Goal: Transaction & Acquisition: Purchase product/service

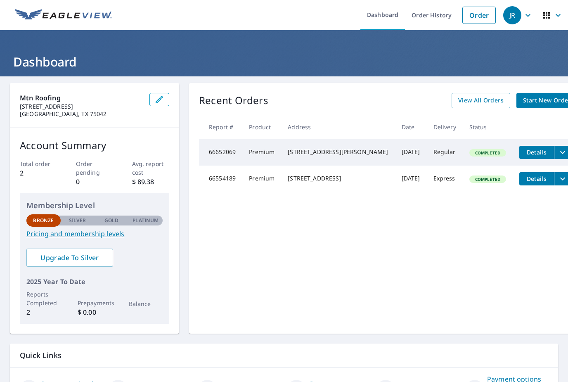
click at [527, 99] on span "Start New Order" at bounding box center [547, 100] width 48 height 10
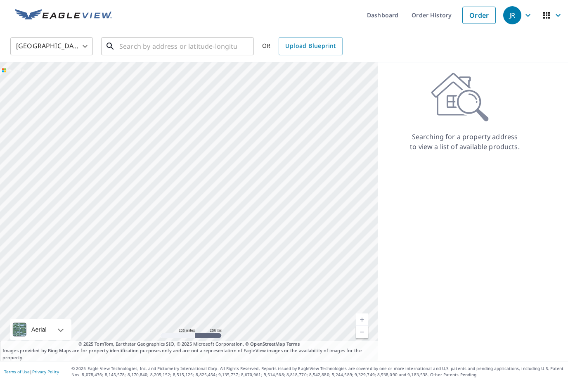
click at [140, 53] on input "text" at bounding box center [178, 46] width 118 height 23
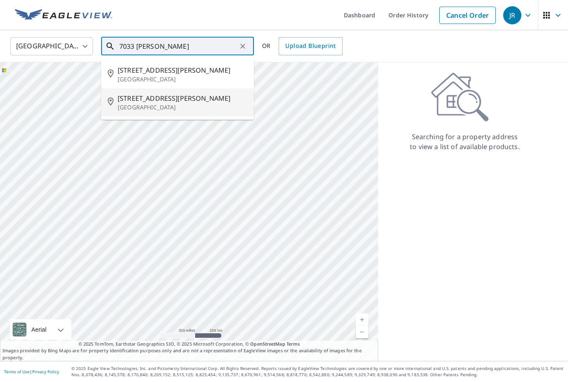
click at [132, 109] on p "[GEOGRAPHIC_DATA]" at bounding box center [183, 107] width 130 height 8
type input "[STREET_ADDRESS][PERSON_NAME]"
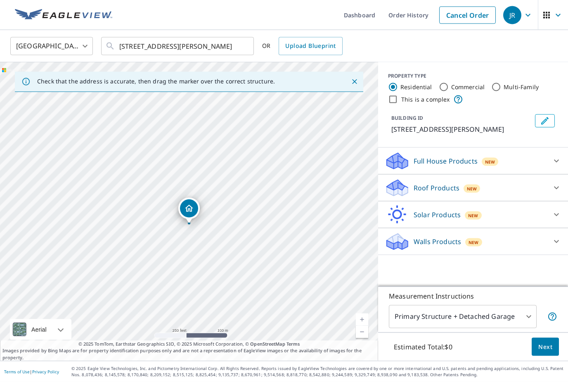
scroll to position [21, 0]
click at [560, 183] on icon at bounding box center [557, 188] width 10 height 10
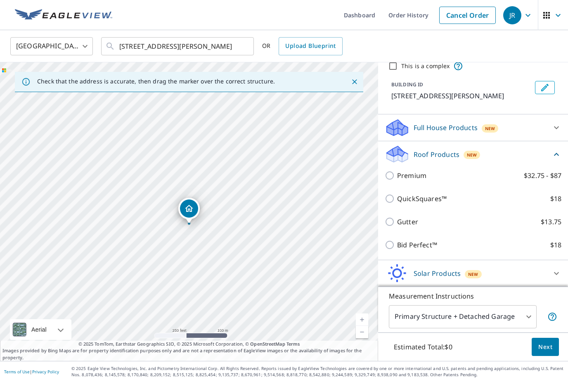
scroll to position [34, 0]
click at [433, 263] on div "Solar Products New" at bounding box center [466, 272] width 162 height 19
click at [410, 193] on p "QuickSquares™" at bounding box center [422, 198] width 50 height 10
click at [397, 193] on input "QuickSquares™ $18" at bounding box center [391, 198] width 12 height 10
checkbox input "true"
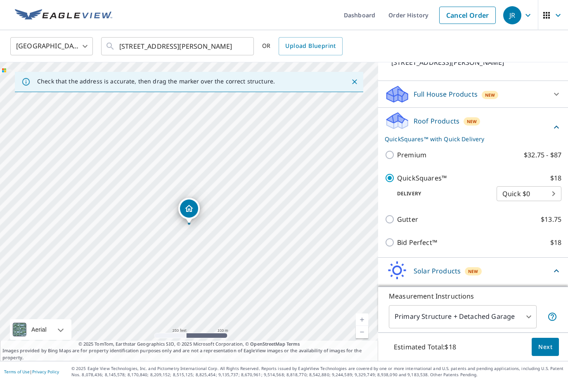
scroll to position [70, 0]
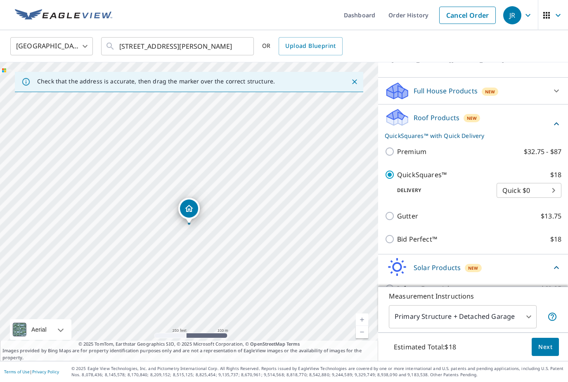
click at [545, 183] on body "[PERSON_NAME] Dashboard Order History Cancel Order JR United States US ​ [STREE…" at bounding box center [284, 191] width 568 height 382
click at [528, 178] on li "Quick $0" at bounding box center [529, 179] width 65 height 15
click at [538, 176] on body "[PERSON_NAME] Dashboard Order History Cancel Order JR United States US ​ [STREE…" at bounding box center [284, 191] width 568 height 382
click at [555, 183] on li "Quick $0" at bounding box center [529, 179] width 65 height 15
click at [557, 179] on body "[PERSON_NAME] Dashboard Order History Cancel Order JR United States US ​ [STREE…" at bounding box center [284, 191] width 568 height 382
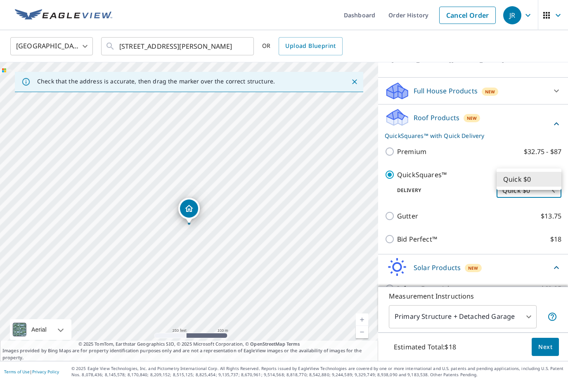
click at [549, 170] on ul "Quick $0" at bounding box center [529, 178] width 65 height 21
click at [552, 180] on li "Quick $0" at bounding box center [529, 179] width 65 height 15
click at [417, 234] on p "Bid Perfect™" at bounding box center [417, 239] width 40 height 10
click at [397, 234] on input "Bid Perfect™ $18" at bounding box center [391, 239] width 12 height 10
checkbox input "true"
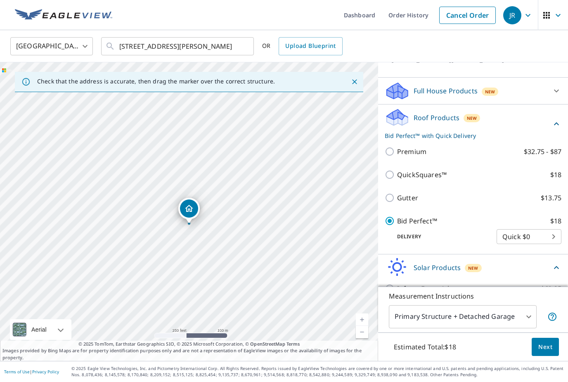
click at [550, 232] on body "[PERSON_NAME] Dashboard Order History Cancel Order JR United States US ​ [STREE…" at bounding box center [284, 191] width 568 height 382
click at [542, 228] on li "Quick $0" at bounding box center [529, 225] width 65 height 15
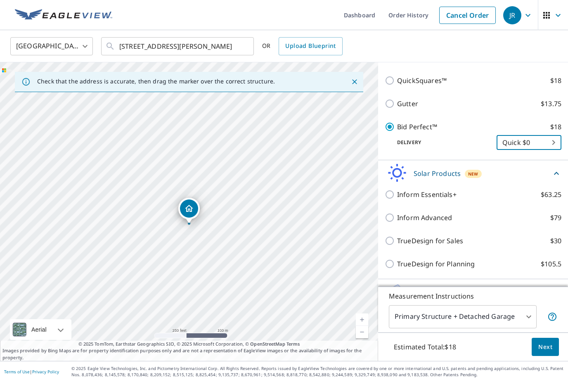
scroll to position [165, 0]
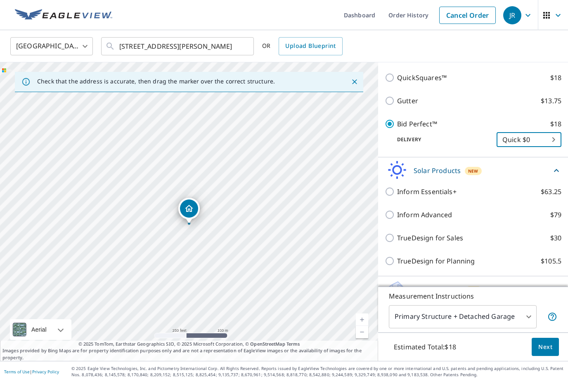
click at [558, 166] on icon at bounding box center [557, 171] width 10 height 10
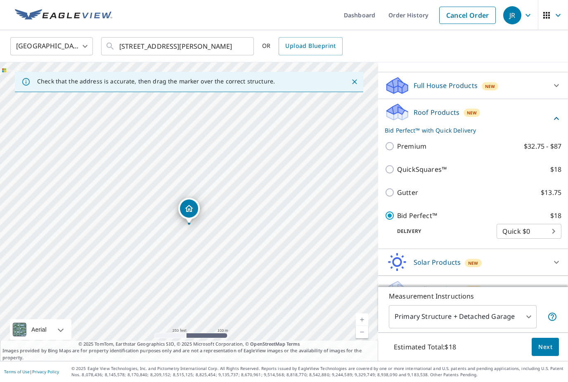
scroll to position [75, 0]
click at [461, 165] on label "QuickSquares™ $18" at bounding box center [479, 170] width 164 height 10
click at [397, 165] on input "QuickSquares™ $18" at bounding box center [391, 170] width 12 height 10
checkbox input "true"
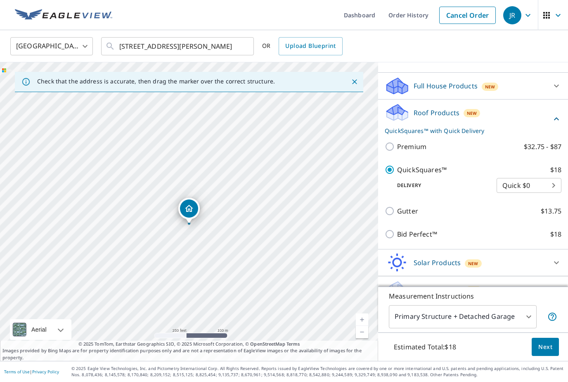
click at [425, 229] on p "Bid Perfect™" at bounding box center [417, 234] width 40 height 10
click at [397, 229] on input "Bid Perfect™ $18" at bounding box center [391, 234] width 12 height 10
checkbox input "true"
checkbox input "false"
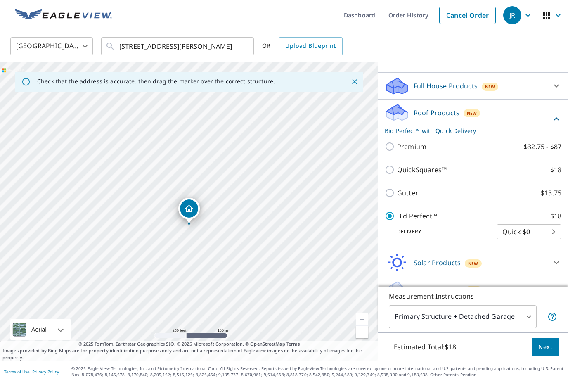
click at [544, 349] on span "Next" at bounding box center [545, 347] width 14 height 10
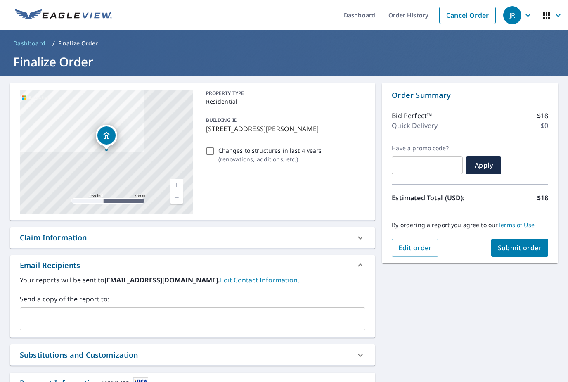
click at [533, 243] on span "Submit order" at bounding box center [520, 247] width 44 height 9
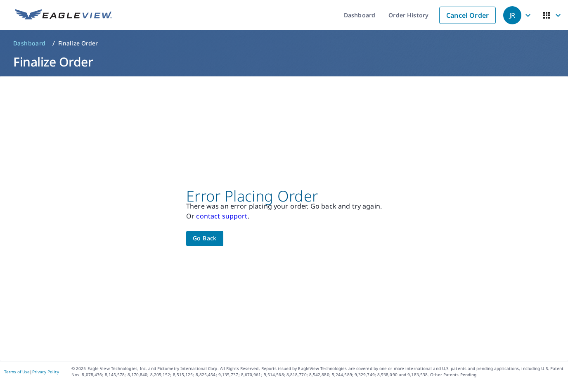
click at [212, 233] on span "Go back" at bounding box center [205, 238] width 24 height 10
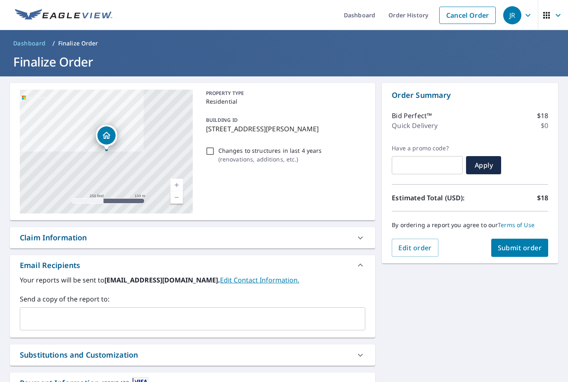
click at [522, 239] on button "Submit order" at bounding box center [519, 248] width 57 height 18
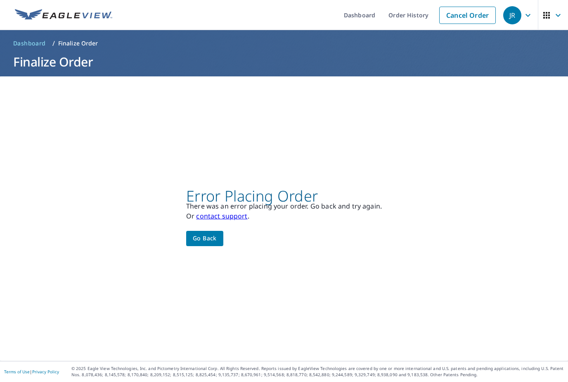
click at [204, 236] on button "Go back" at bounding box center [204, 238] width 37 height 15
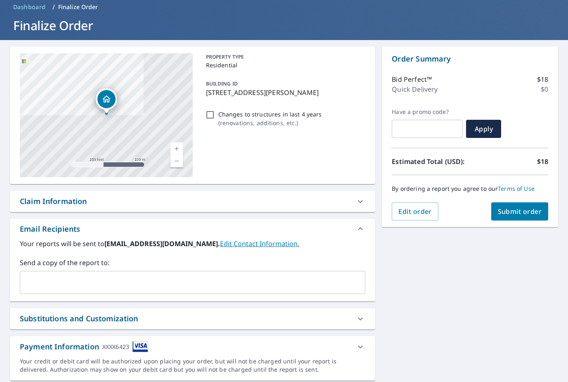
scroll to position [36, 0]
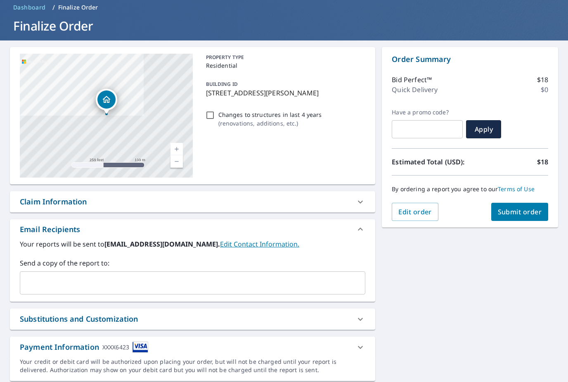
click at [360, 342] on icon at bounding box center [360, 347] width 10 height 10
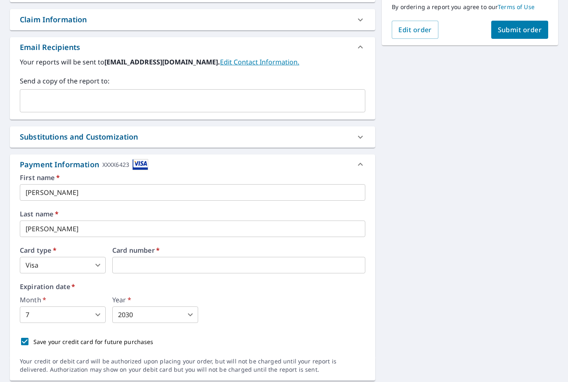
scroll to position [21, 0]
type input "3"
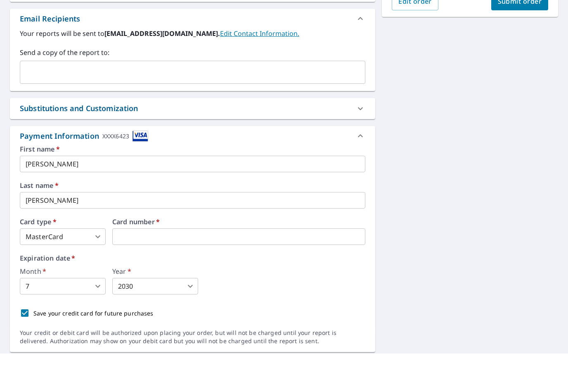
scroll to position [26, 0]
click at [99, 260] on body "[PERSON_NAME] Dashboard Order History Cancel Order JR Dashboard / Finalize Orde…" at bounding box center [284, 191] width 568 height 382
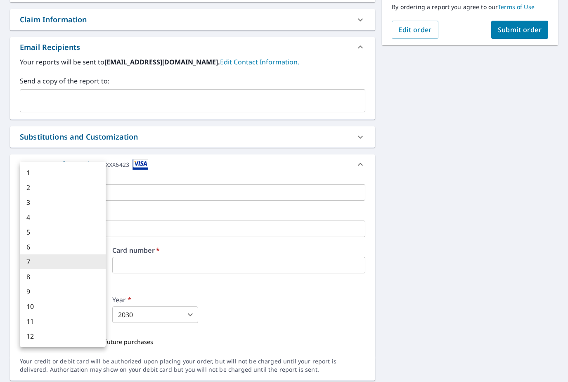
click at [38, 247] on li "6" at bounding box center [63, 246] width 86 height 15
type input "6"
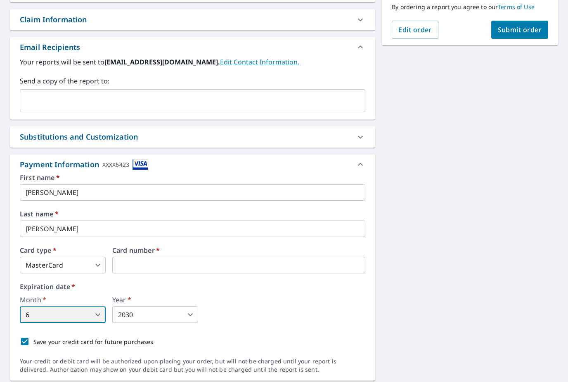
scroll to position [217, 0]
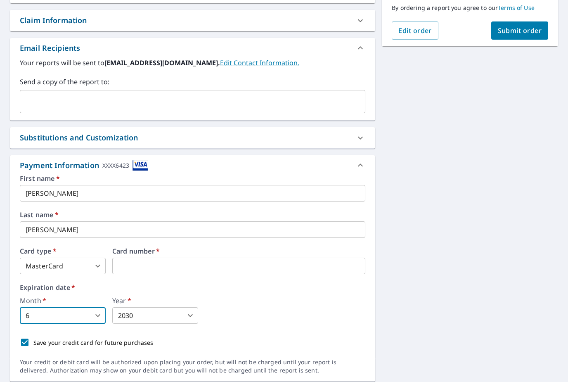
click at [195, 294] on body "[PERSON_NAME] Dashboard Order History Cancel Order JR Dashboard / Finalize Orde…" at bounding box center [284, 191] width 568 height 382
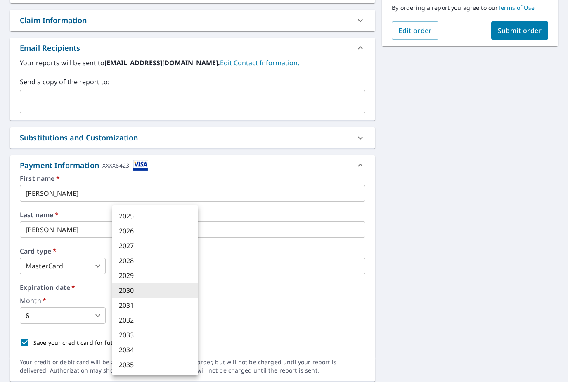
click at [124, 260] on li "2028" at bounding box center [155, 260] width 86 height 15
type input "2028"
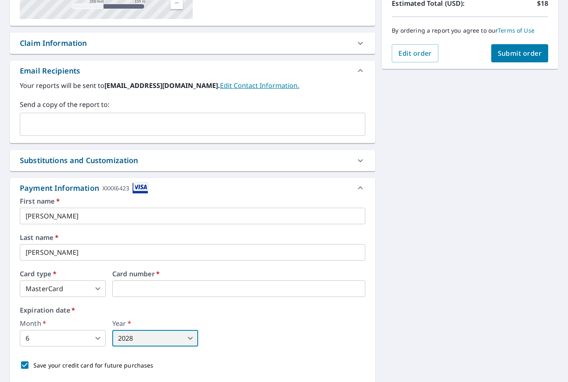
scroll to position [195, 0]
click at [531, 48] on span "Submit order" at bounding box center [520, 52] width 44 height 9
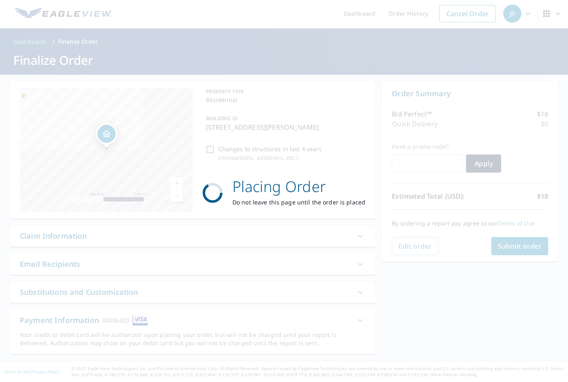
scroll to position [0, 0]
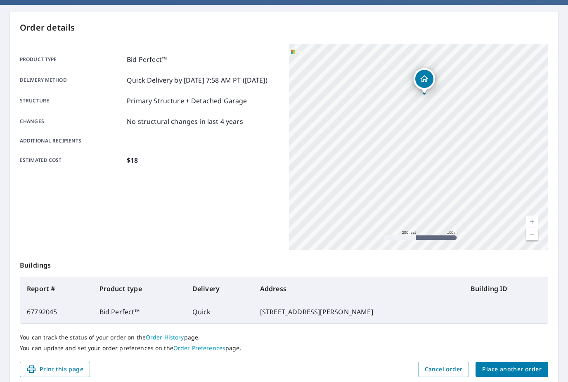
scroll to position [72, 0]
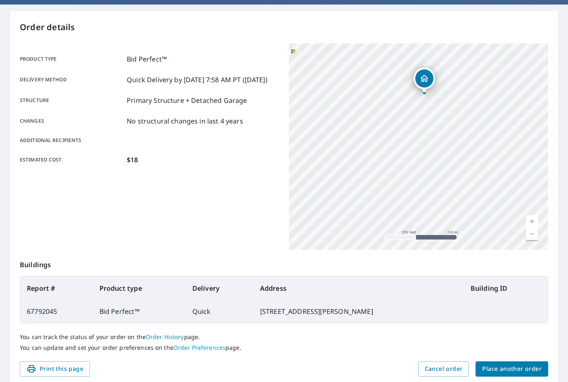
click at [524, 361] on button "Place another order" at bounding box center [512, 368] width 73 height 15
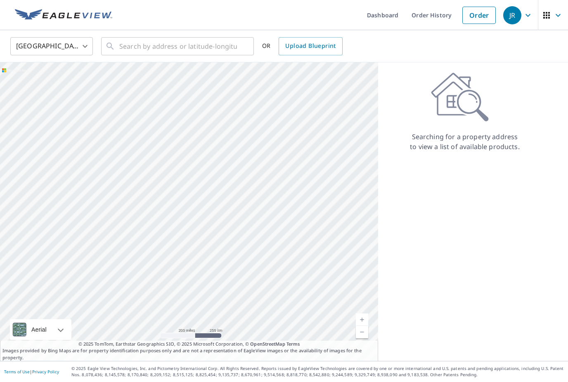
scroll to position [26, 0]
click at [140, 51] on input "text" at bounding box center [178, 46] width 118 height 23
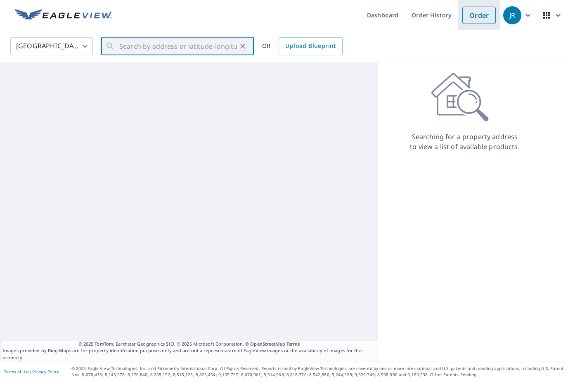
click at [478, 18] on link "Order" at bounding box center [478, 15] width 33 height 17
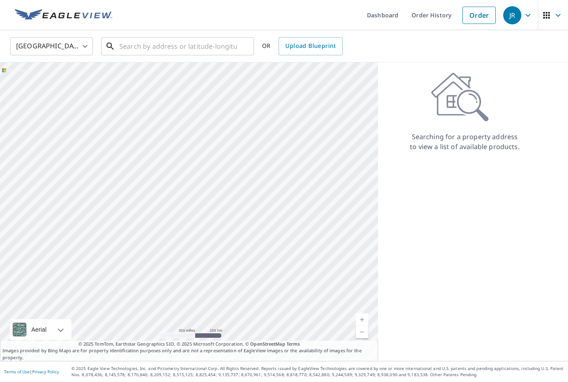
click at [162, 43] on input "text" at bounding box center [178, 46] width 118 height 23
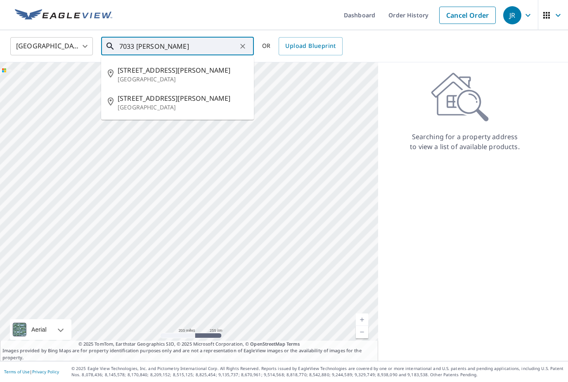
click at [155, 109] on p "[GEOGRAPHIC_DATA]" at bounding box center [183, 107] width 130 height 8
type input "[STREET_ADDRESS][PERSON_NAME]"
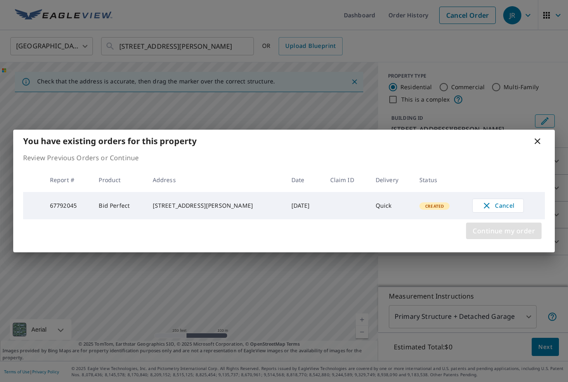
click at [507, 237] on span "Continue my order" at bounding box center [504, 231] width 62 height 12
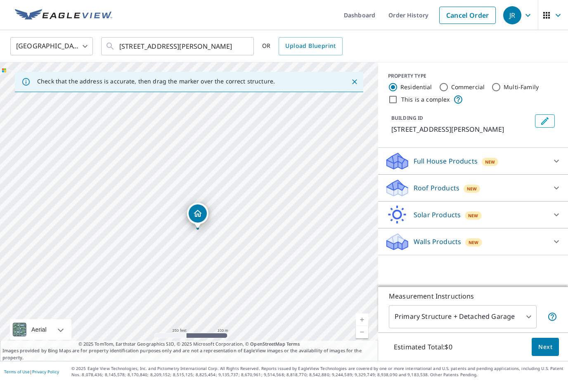
scroll to position [11, 0]
click at [560, 184] on icon at bounding box center [557, 188] width 10 height 10
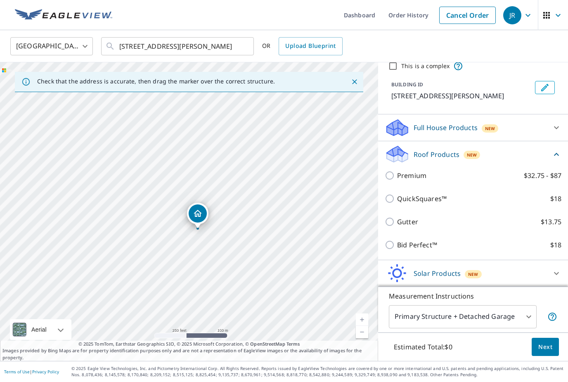
scroll to position [34, 0]
click at [497, 174] on label "Premium $32.75 - $87" at bounding box center [479, 175] width 164 height 10
click at [397, 174] on input "Premium $32.75 - $87" at bounding box center [391, 175] width 12 height 10
checkbox input "true"
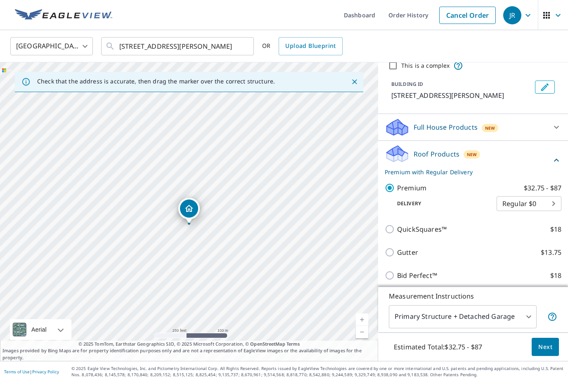
click at [552, 204] on body "JR JR Dashboard Order History Cancel Order JR United States US ​ 7033 Misty Mea…" at bounding box center [284, 191] width 568 height 382
click at [540, 219] on li "Express $31.75" at bounding box center [529, 217] width 65 height 15
click at [549, 201] on body "JR JR Dashboard Order History Cancel Order JR United States US ​ 7033 Misty Mea…" at bounding box center [284, 191] width 568 height 382
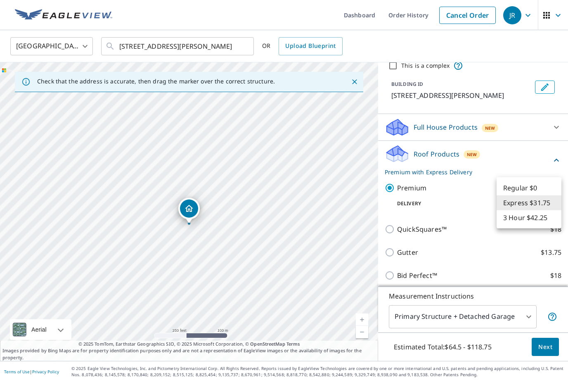
click at [535, 189] on li "Regular $0" at bounding box center [529, 187] width 65 height 15
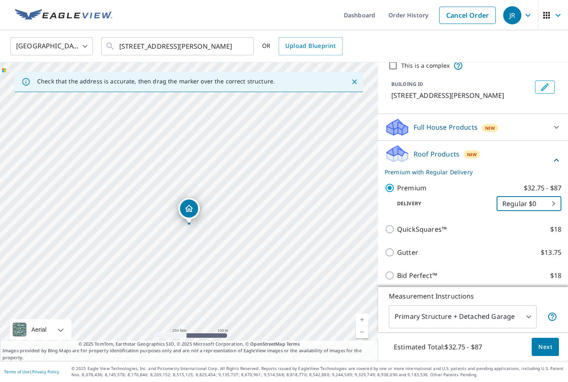
click at [552, 202] on body "JR JR Dashboard Order History Cancel Order JR United States US ​ 7033 Misty Mea…" at bounding box center [284, 191] width 568 height 382
click at [544, 218] on li "Express $31.75" at bounding box center [529, 217] width 65 height 15
click at [556, 203] on body "JR JR Dashboard Order History Cancel Order JR United States US ​ 7033 Misty Mea…" at bounding box center [284, 191] width 568 height 382
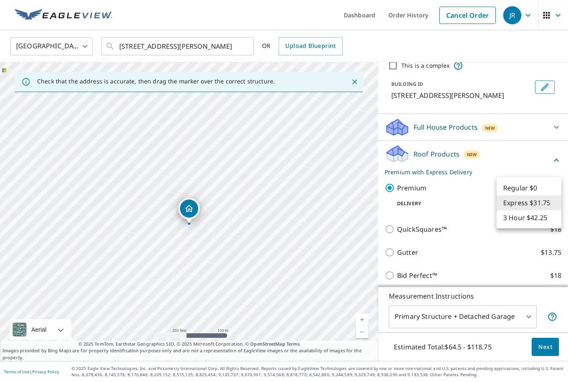
click at [546, 189] on li "Regular $0" at bounding box center [529, 187] width 65 height 15
type input "8"
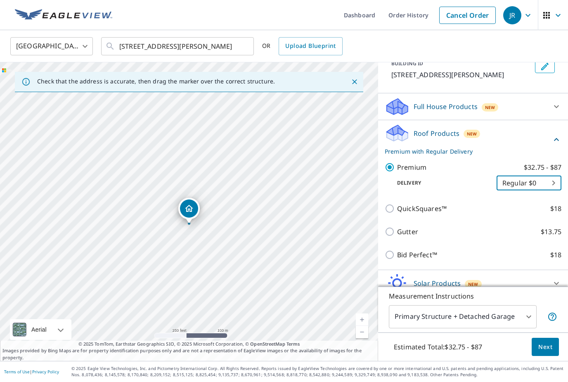
scroll to position [56, 0]
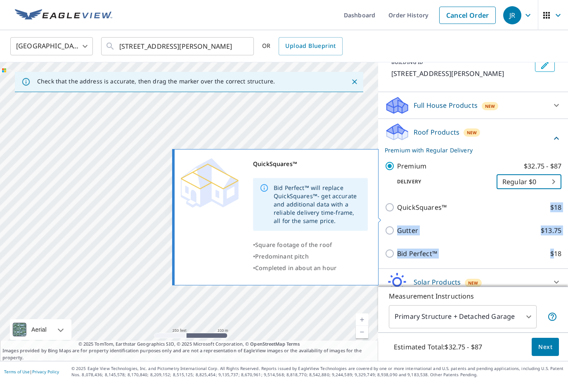
click at [413, 256] on p "Bid Perfect™" at bounding box center [417, 254] width 40 height 10
click at [397, 256] on input "Bid Perfect™ $18" at bounding box center [391, 254] width 12 height 10
checkbox input "true"
checkbox input "false"
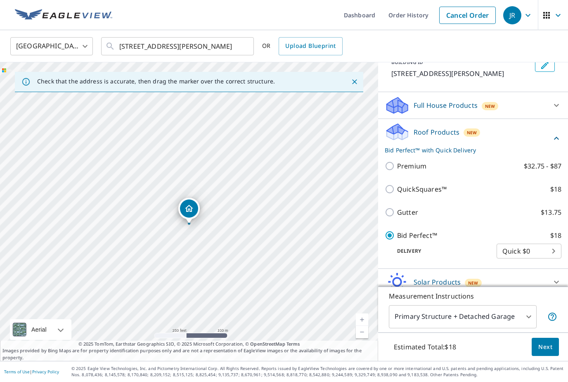
click at [440, 235] on label "Bid Perfect™ $18" at bounding box center [479, 235] width 164 height 10
click at [397, 235] on input "Bid Perfect™ $18" at bounding box center [391, 235] width 12 height 10
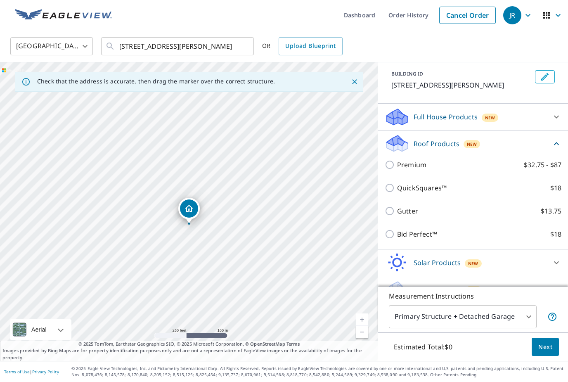
click at [555, 234] on p "$18" at bounding box center [555, 234] width 11 height 10
click at [397, 234] on input "Bid Perfect™ $18" at bounding box center [391, 234] width 12 height 10
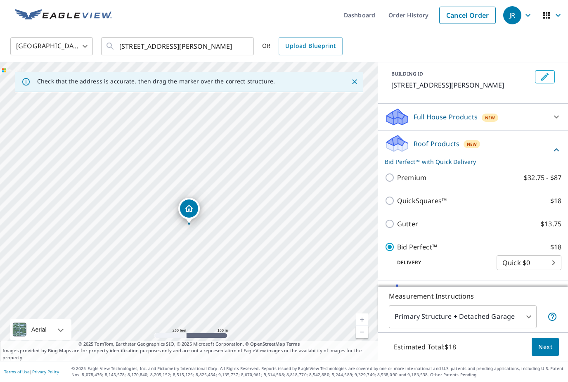
click at [554, 245] on p "$18" at bounding box center [555, 247] width 11 height 10
click at [397, 245] on input "Bid Perfect™ $18" at bounding box center [391, 247] width 12 height 10
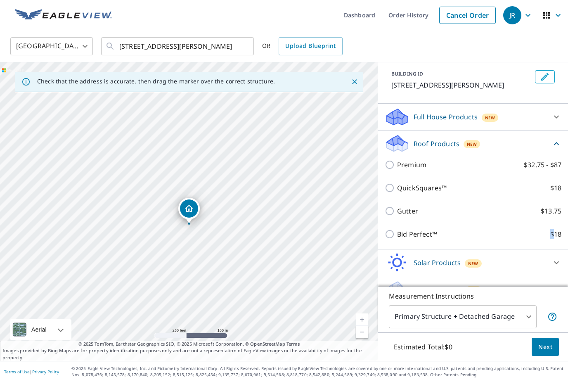
click at [481, 237] on label "Bid Perfect™ $18" at bounding box center [479, 234] width 164 height 10
click at [397, 237] on input "Bid Perfect™ $18" at bounding box center [391, 234] width 12 height 10
checkbox input "true"
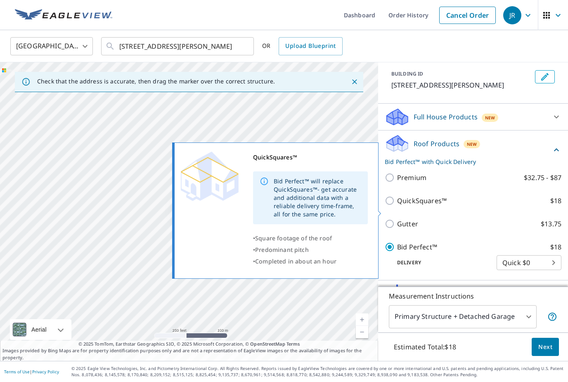
click at [445, 203] on p "QuickSquares™" at bounding box center [422, 201] width 50 height 10
click at [397, 203] on input "QuickSquares™ $18" at bounding box center [391, 201] width 12 height 10
checkbox input "true"
checkbox input "false"
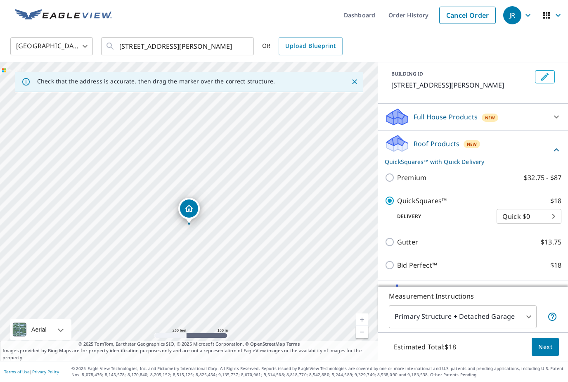
click at [549, 352] on span "Next" at bounding box center [545, 347] width 14 height 10
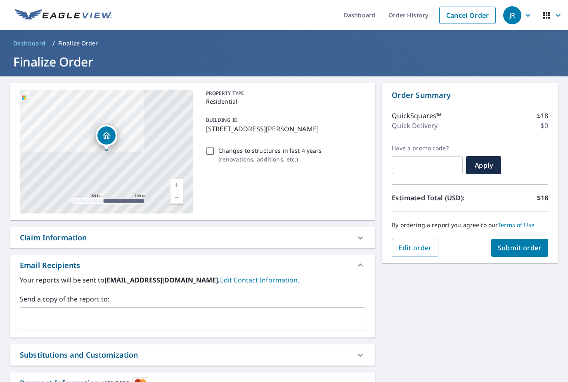
click at [529, 243] on span "Submit order" at bounding box center [520, 247] width 44 height 9
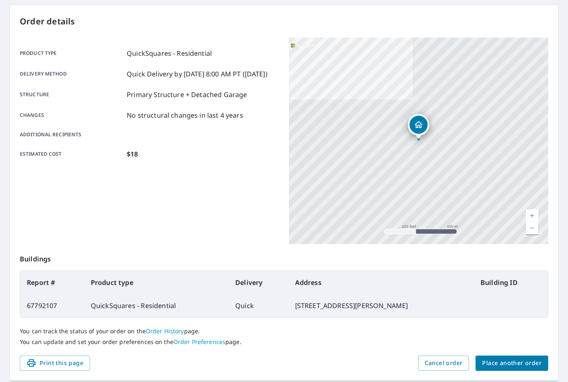
scroll to position [77, 0]
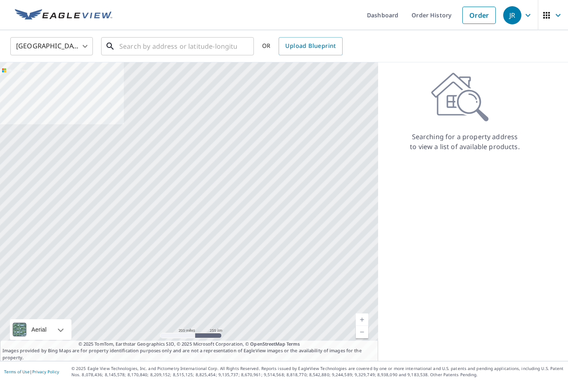
click at [152, 39] on input "text" at bounding box center [178, 46] width 118 height 23
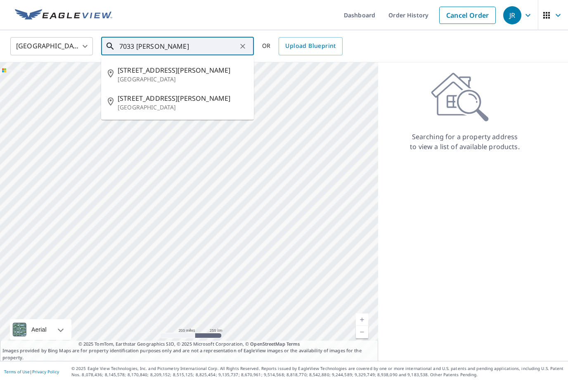
click at [149, 103] on p "[GEOGRAPHIC_DATA]" at bounding box center [183, 107] width 130 height 8
type input "[STREET_ADDRESS][PERSON_NAME]"
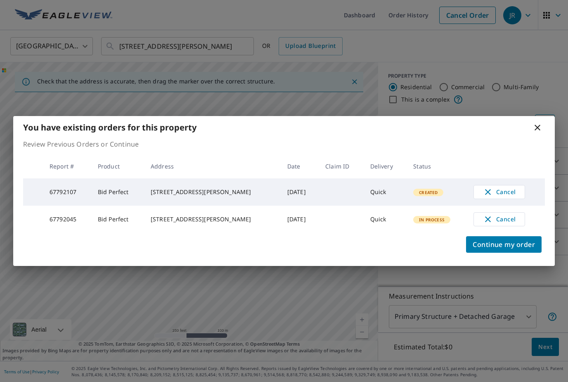
click at [539, 126] on icon at bounding box center [538, 128] width 10 height 10
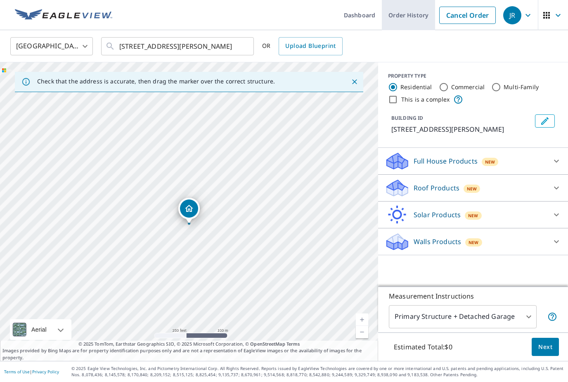
click at [414, 14] on link "Order History" at bounding box center [408, 15] width 53 height 30
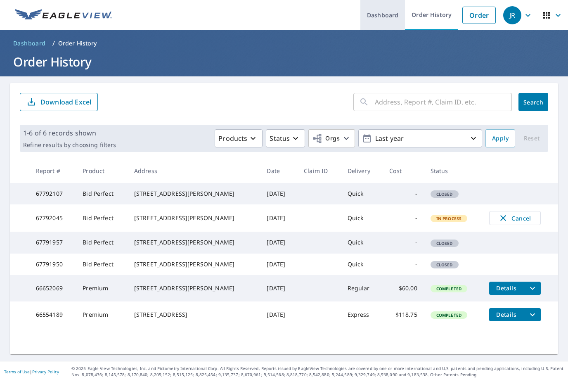
click at [385, 18] on link "Dashboard" at bounding box center [382, 15] width 45 height 30
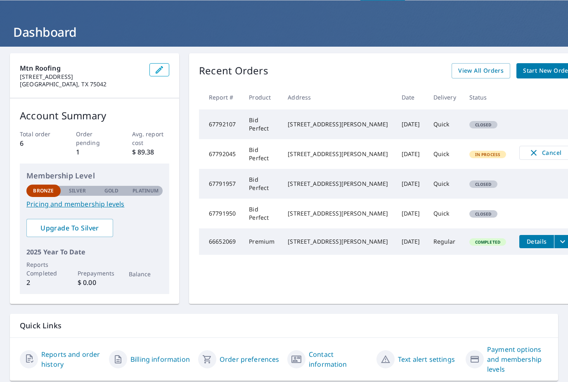
scroll to position [29, 0]
